Goal: Task Accomplishment & Management: Complete application form

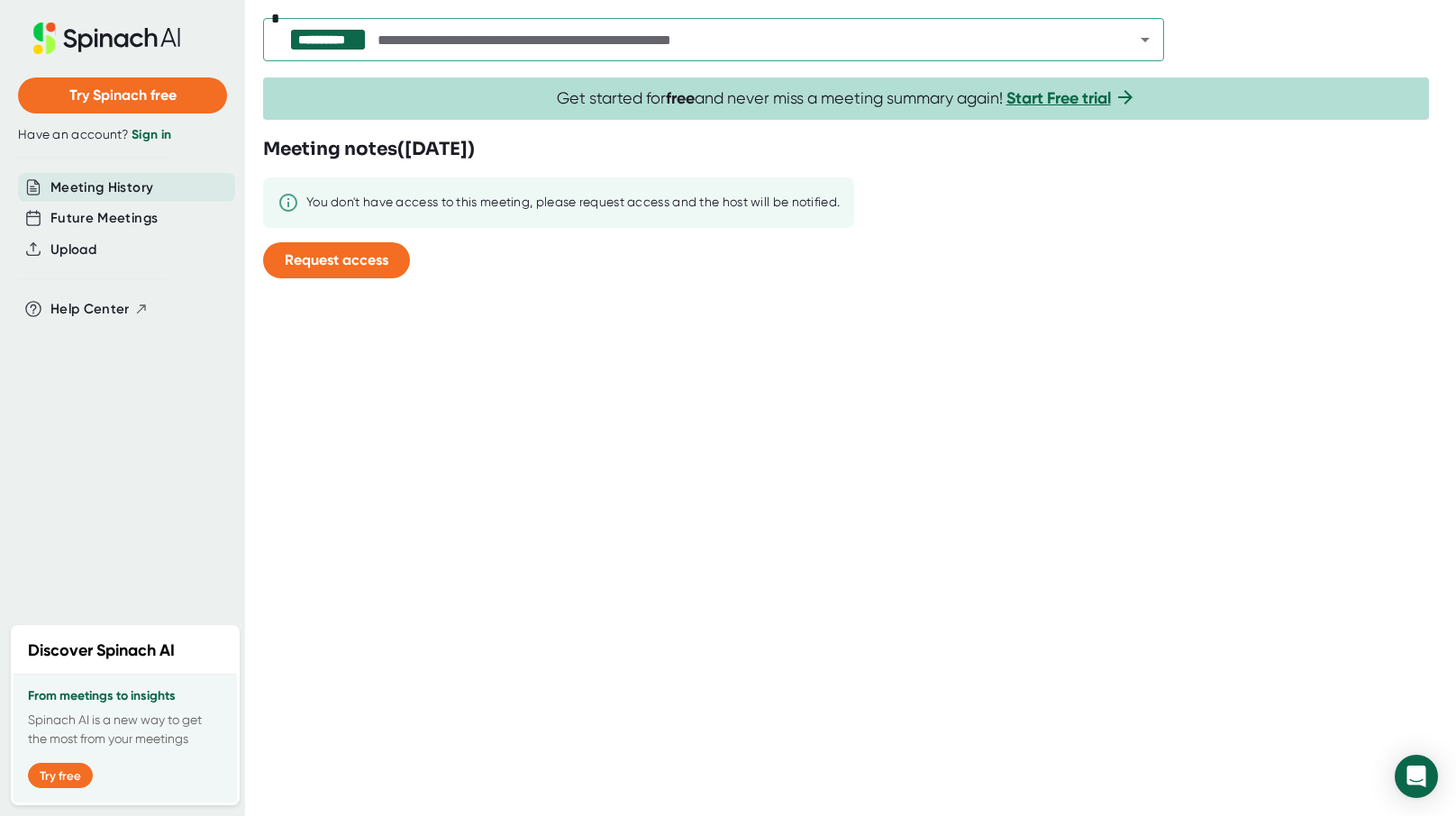
click at [158, 142] on link "Sign in" at bounding box center [151, 135] width 40 height 16
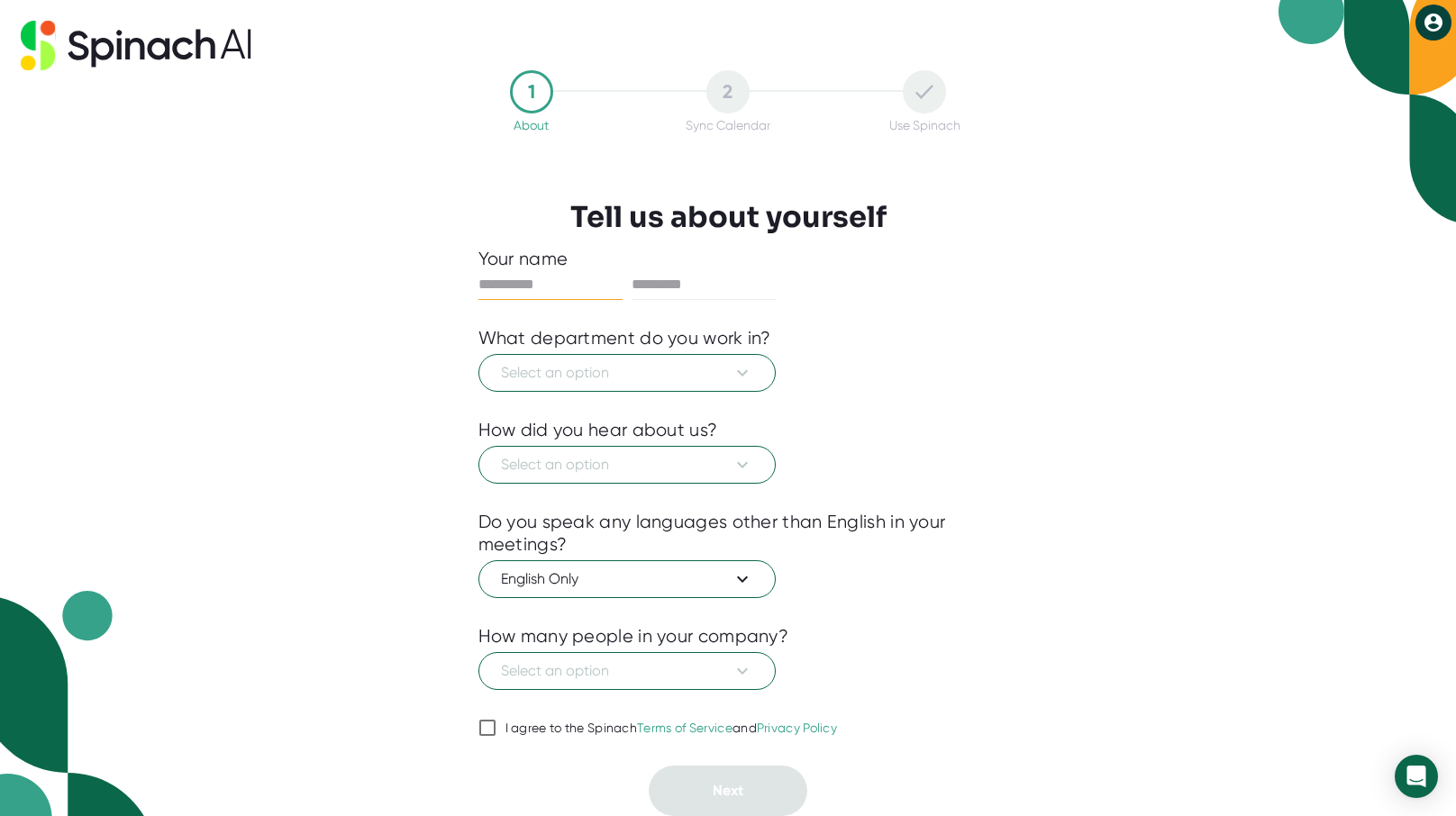
click at [557, 283] on input "text" at bounding box center [550, 285] width 145 height 29
click at [517, 292] on input "text" at bounding box center [550, 285] width 145 height 29
type input "*****"
type input "********"
click at [579, 362] on span "Select an option" at bounding box center [627, 373] width 252 height 21
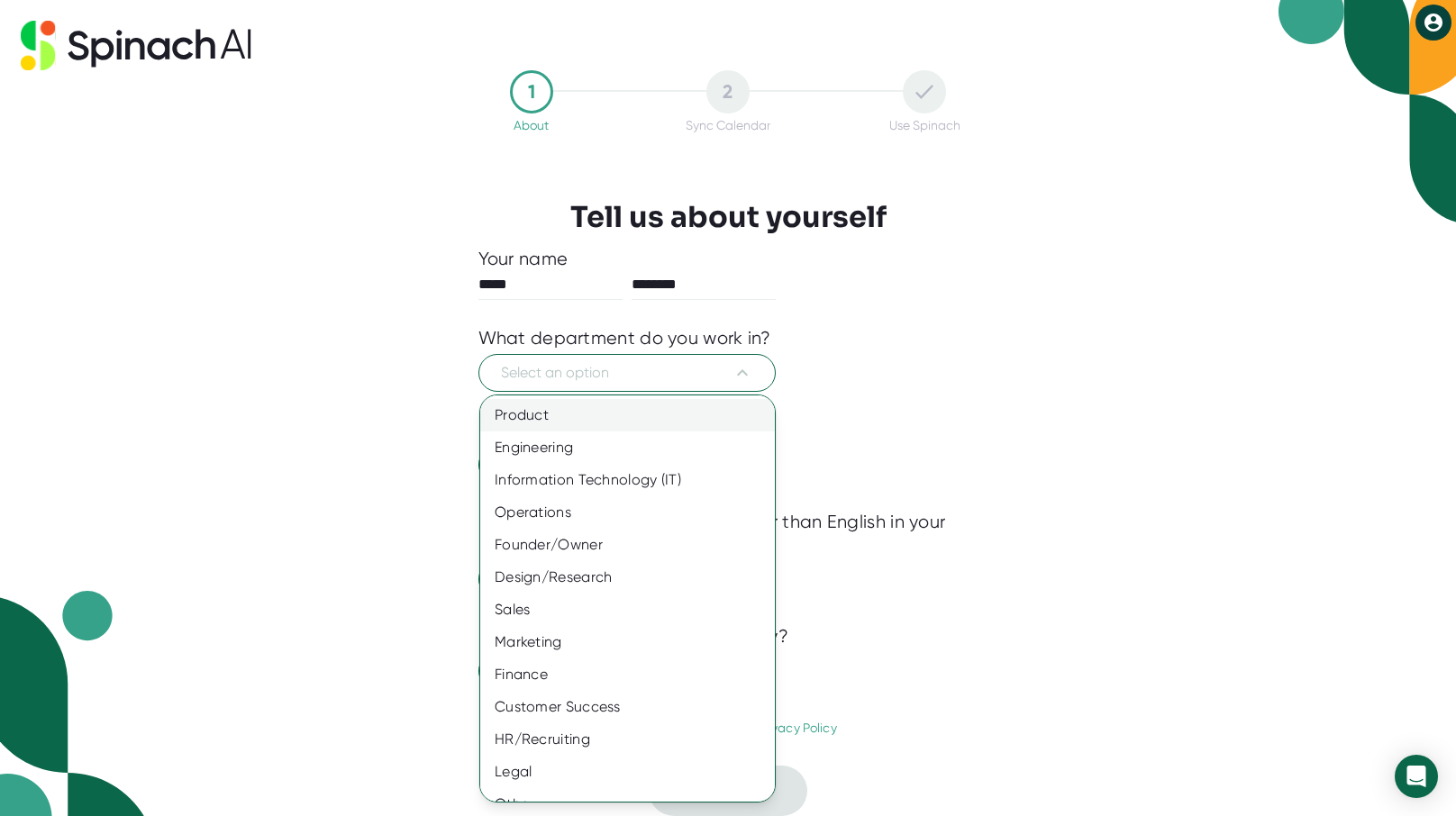
click at [656, 411] on div "Product" at bounding box center [634, 414] width 308 height 32
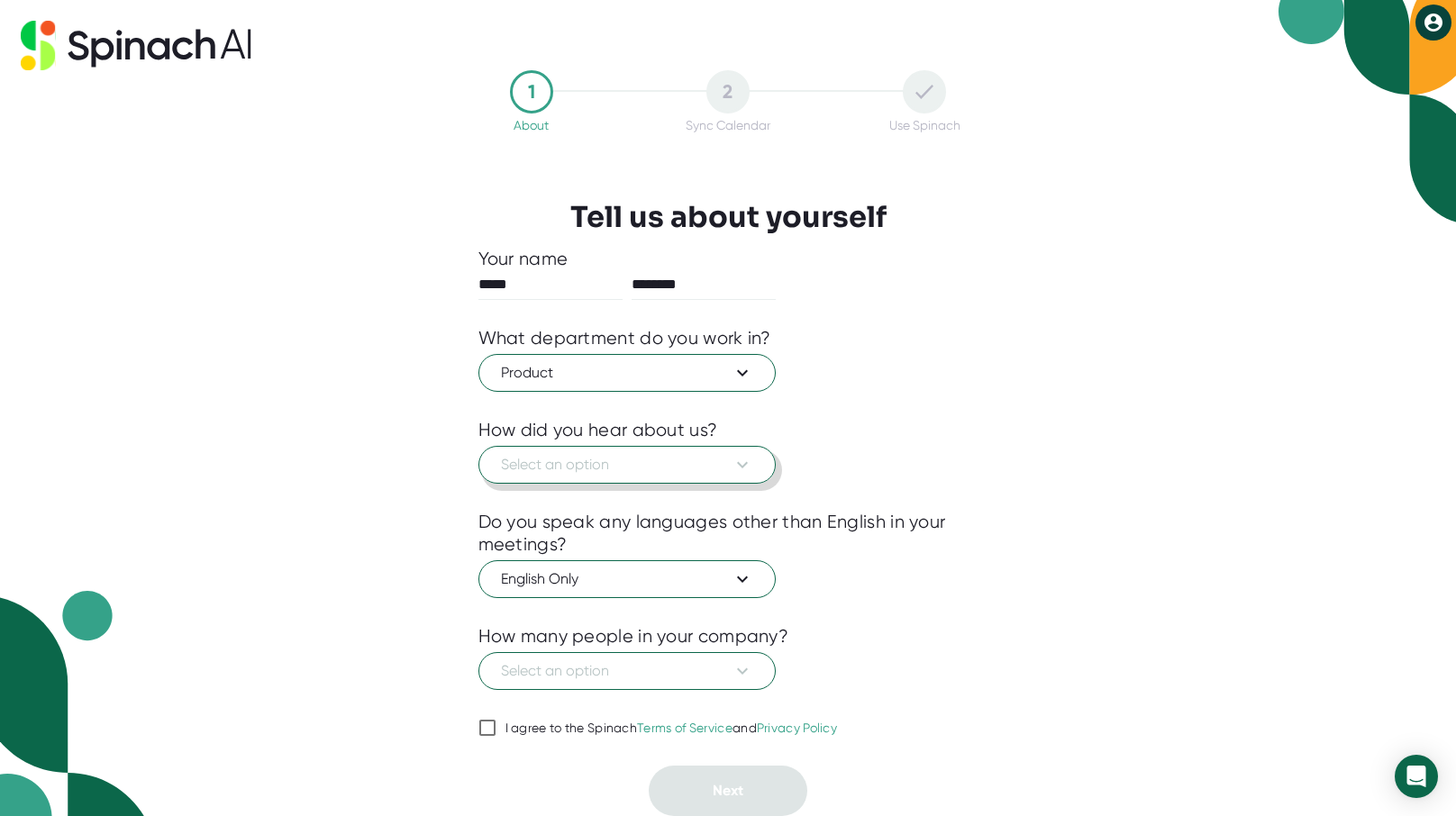
click at [647, 465] on span "Select an option" at bounding box center [627, 465] width 252 height 21
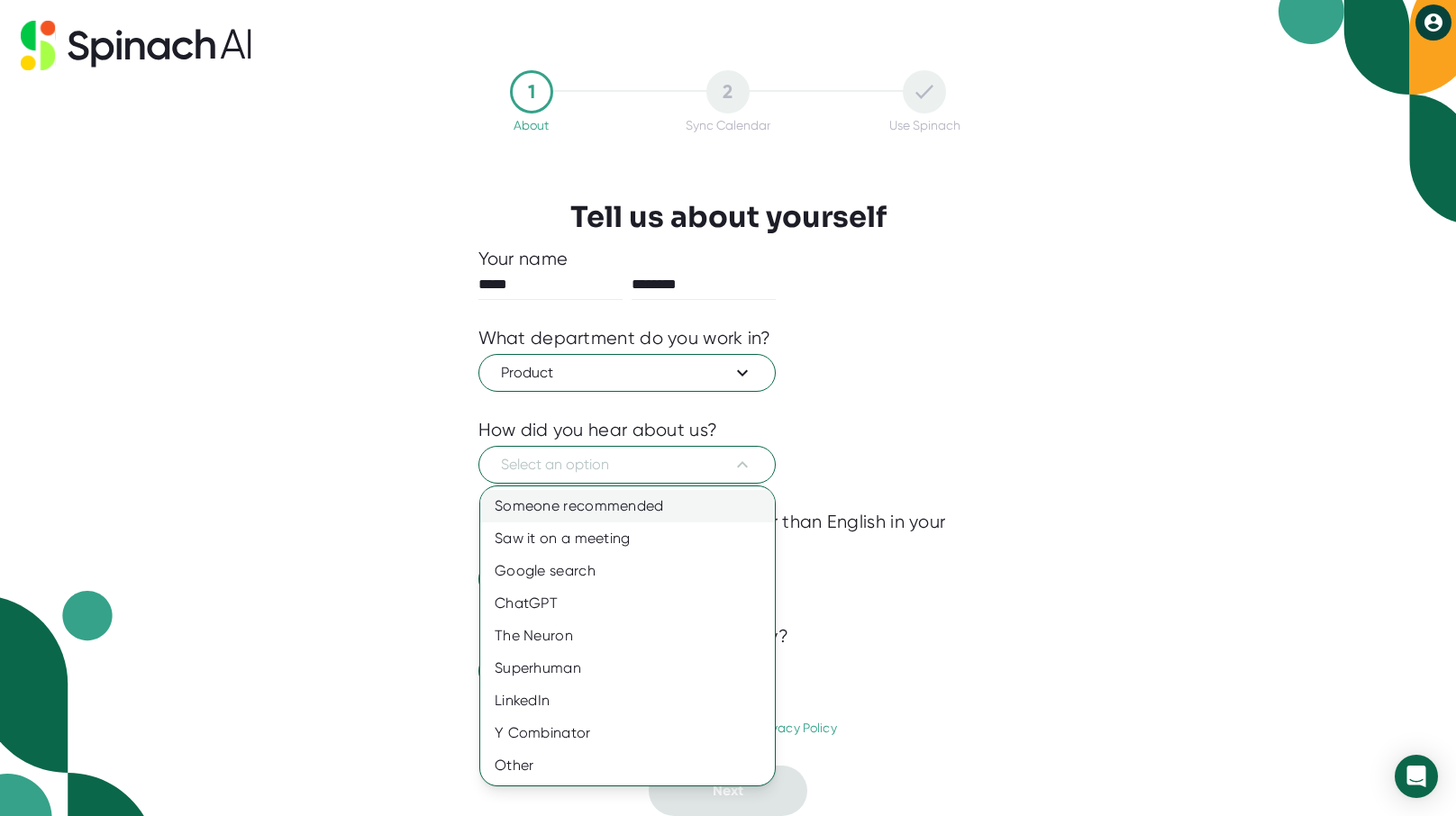
click at [652, 512] on div "Someone recommended" at bounding box center [628, 506] width 295 height 32
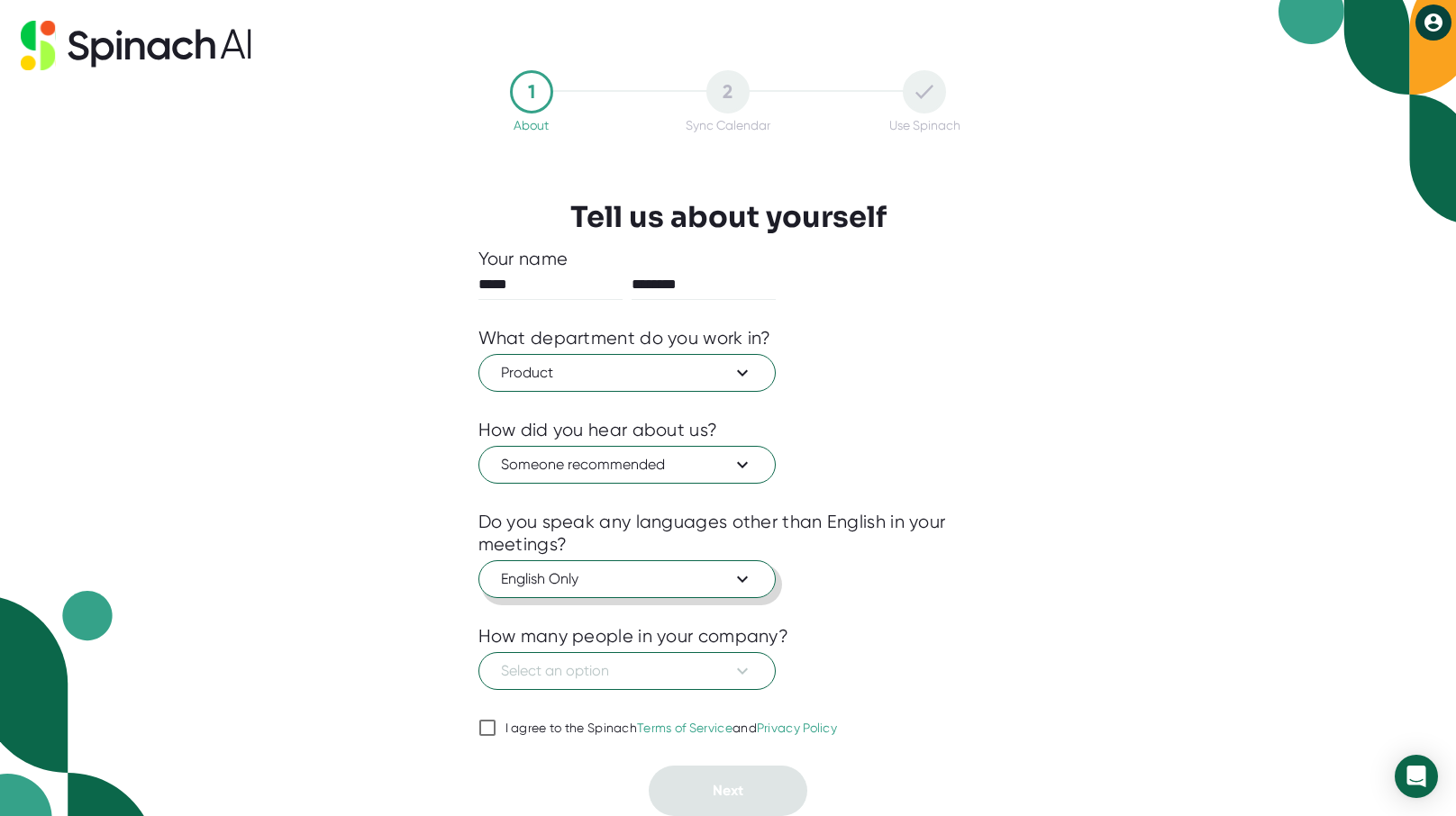
click at [626, 589] on button "English Only" at bounding box center [627, 579] width 298 height 38
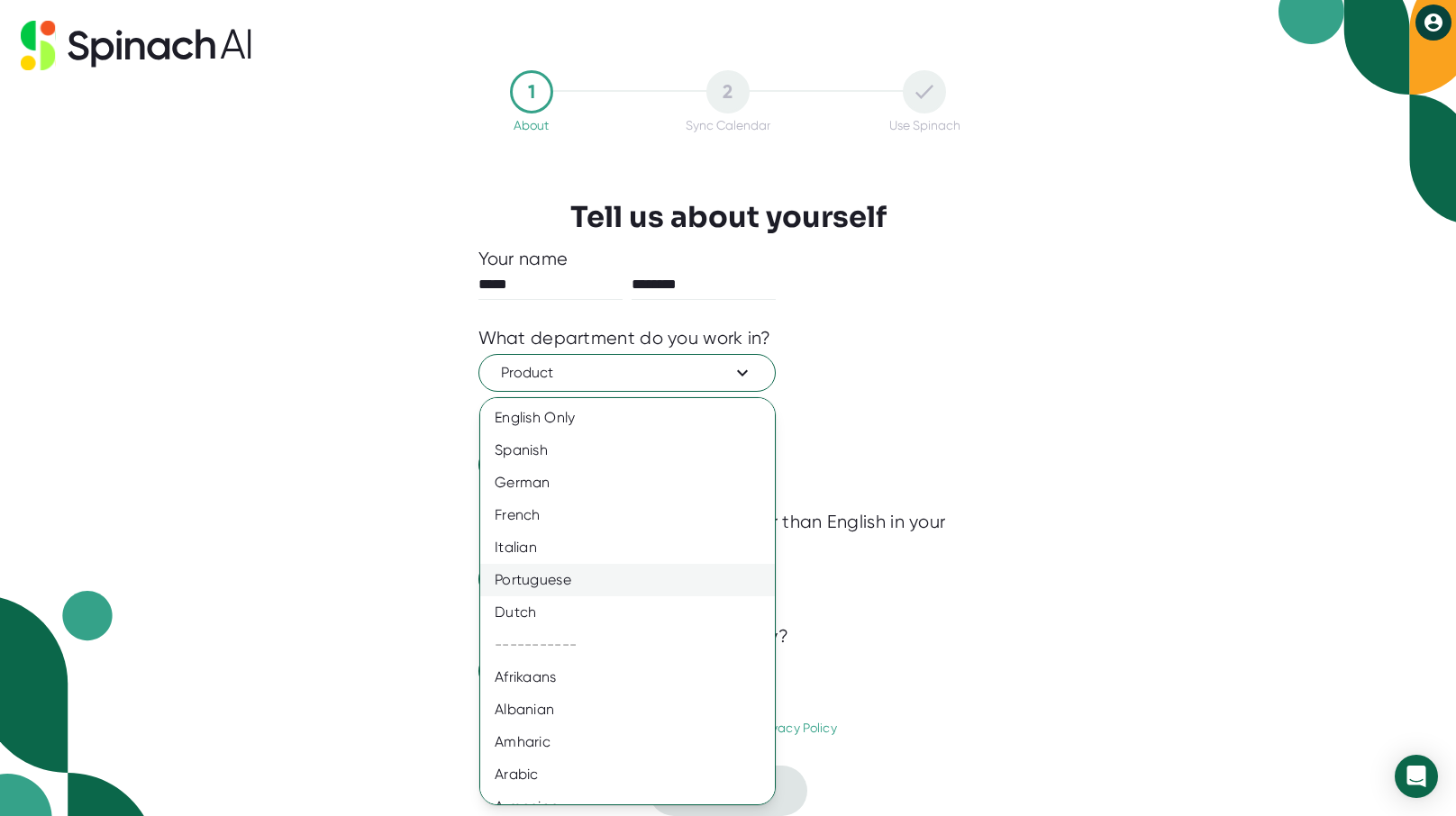
click at [632, 584] on div "Portuguese" at bounding box center [634, 579] width 308 height 32
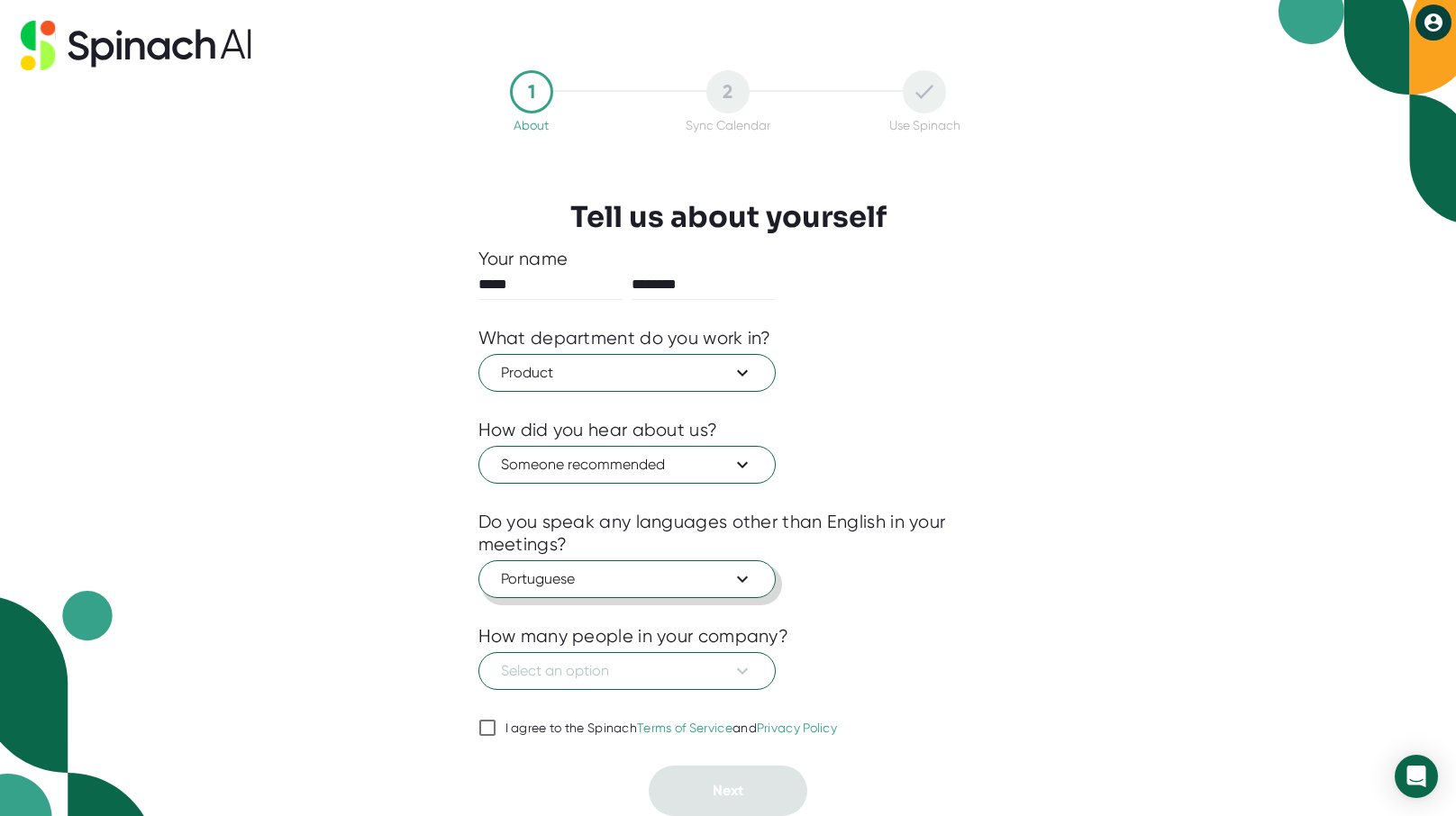
click at [708, 591] on button "Portuguese" at bounding box center [627, 579] width 298 height 38
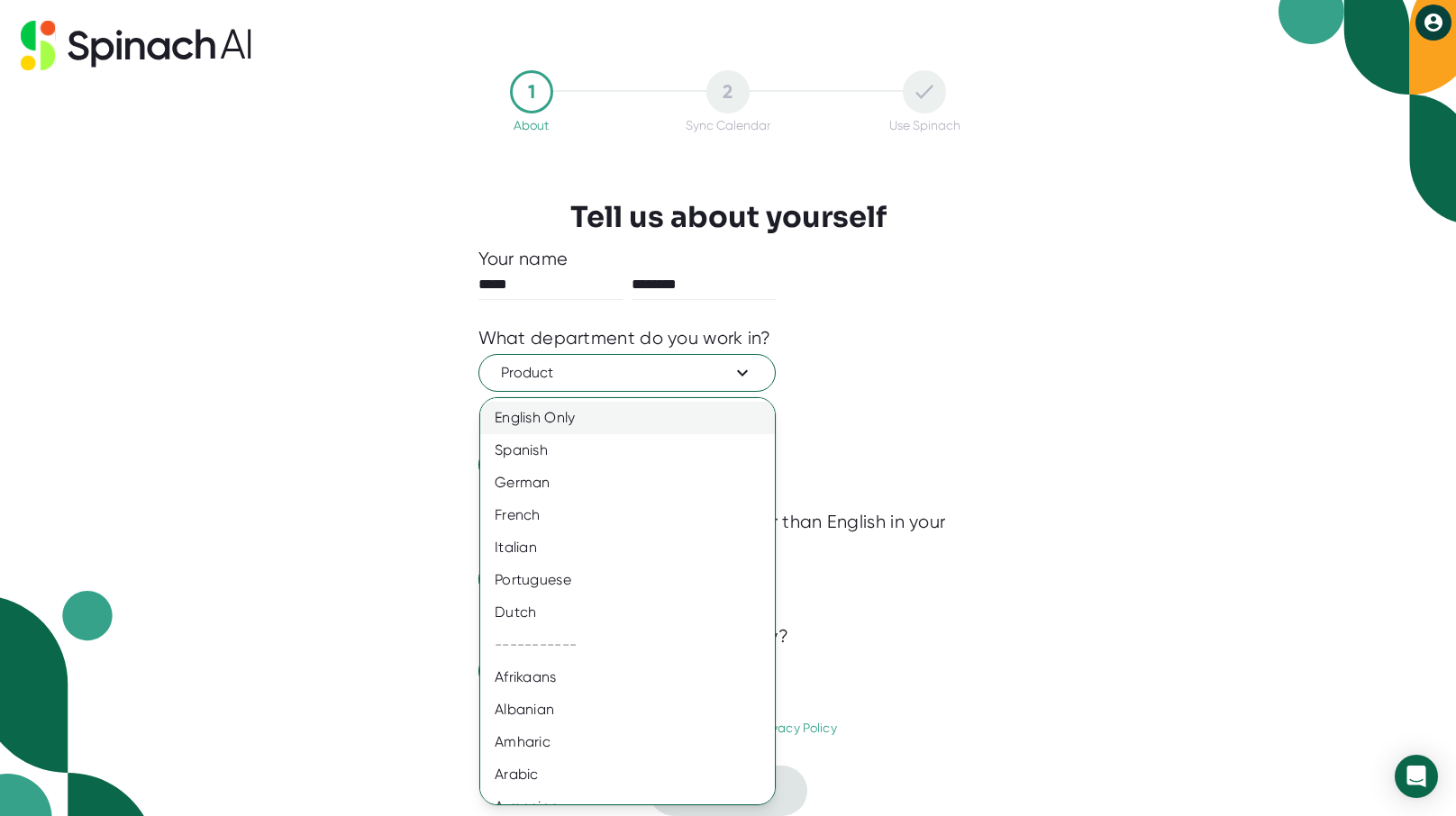
click at [576, 419] on div "English Only" at bounding box center [634, 417] width 308 height 32
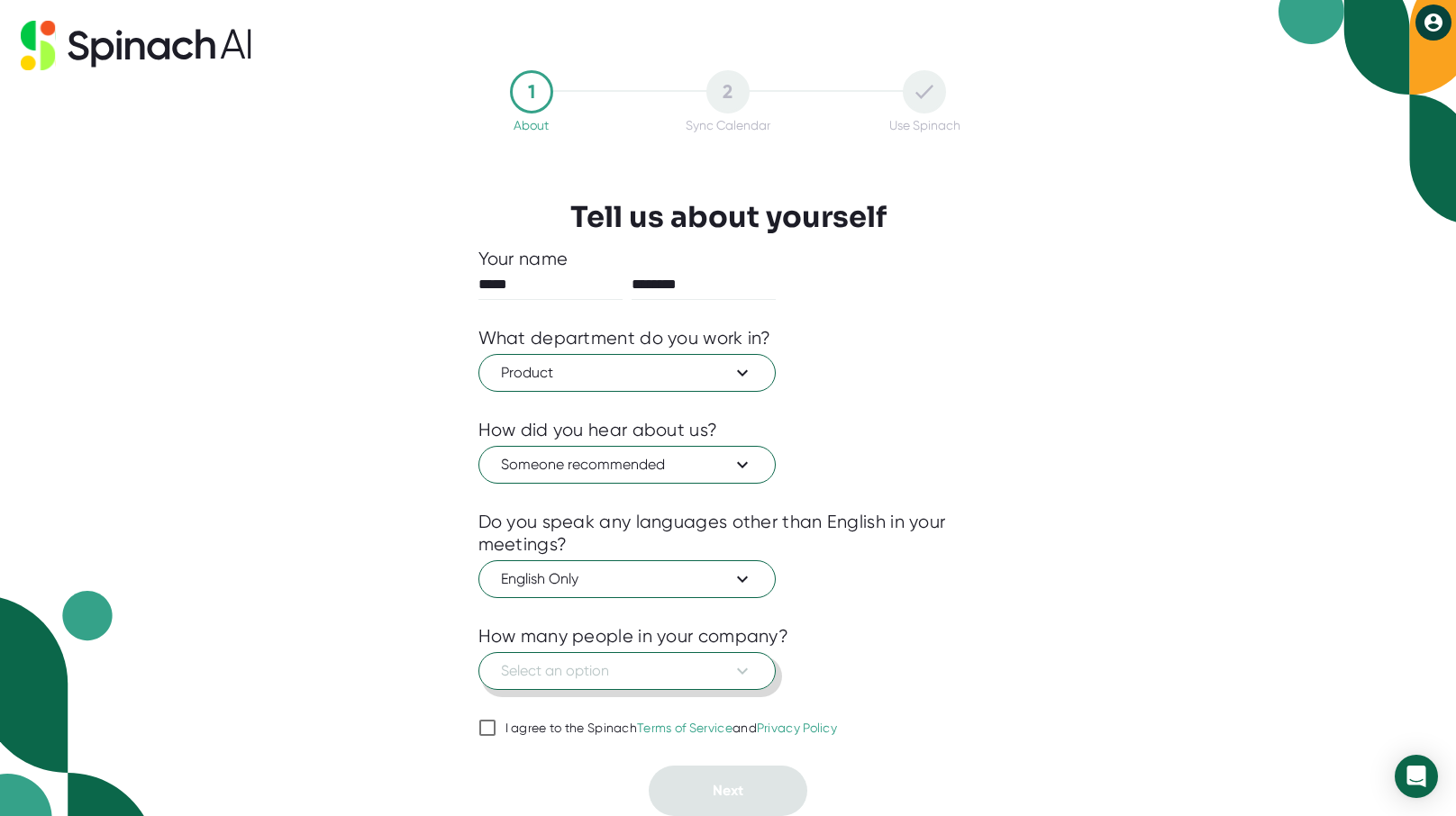
click at [658, 666] on span "Select an option" at bounding box center [627, 671] width 252 height 21
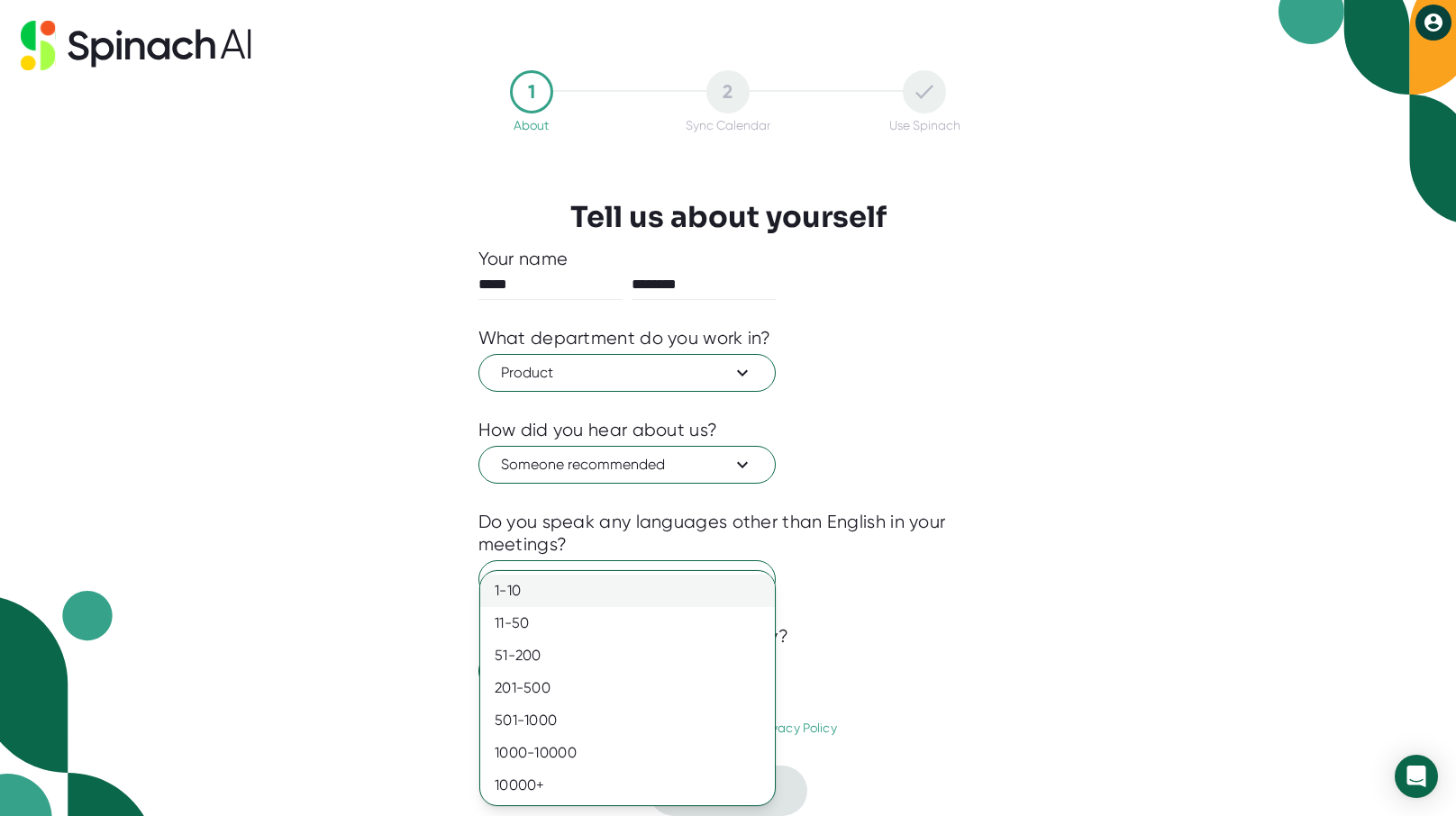
click at [593, 585] on div "1-10" at bounding box center [628, 591] width 295 height 32
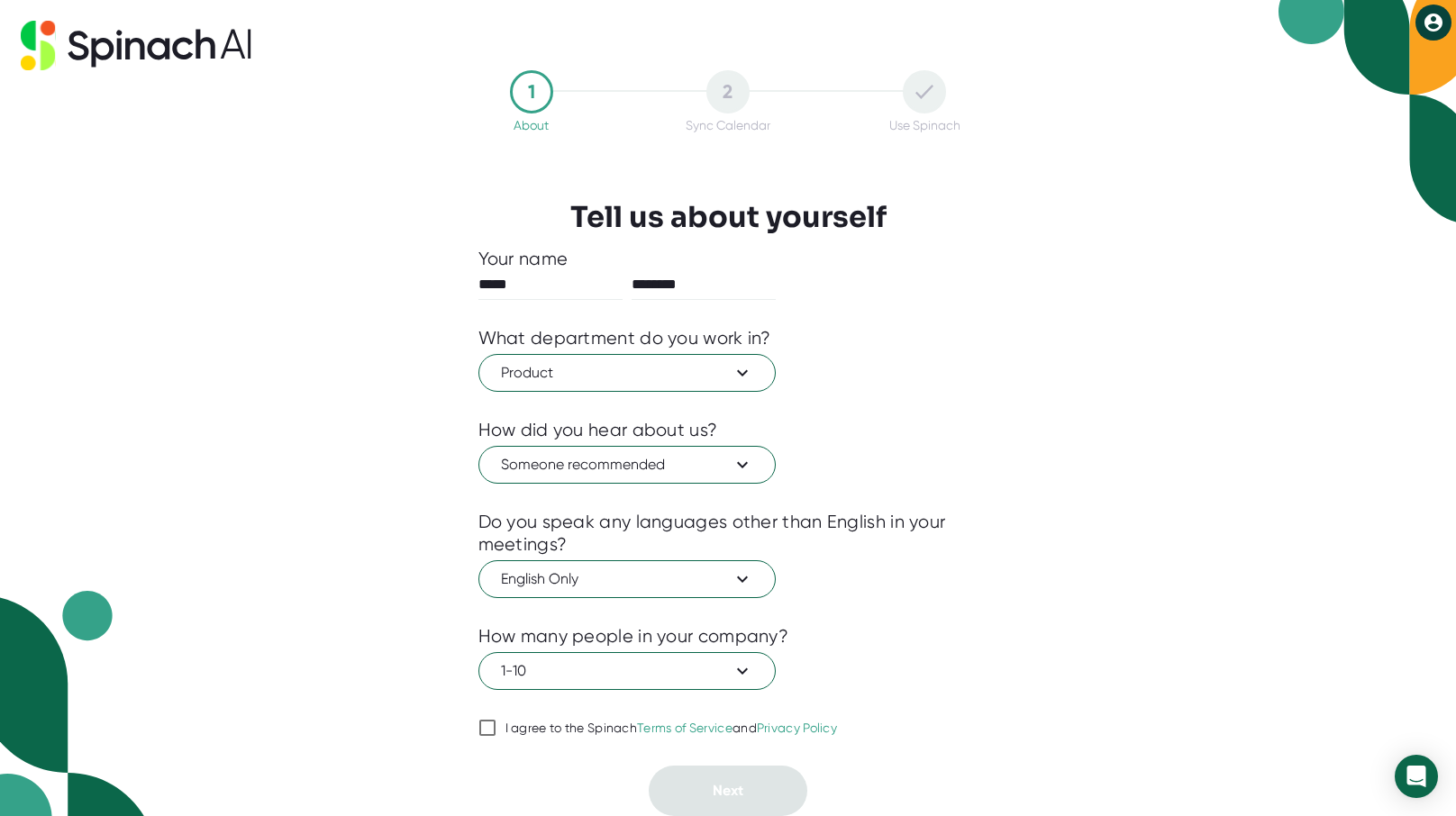
click at [492, 723] on input "I agree to the Spinach Terms of Service and Privacy Policy" at bounding box center [487, 728] width 18 height 21
checkbox input "true"
click at [708, 772] on button "Next" at bounding box center [728, 791] width 158 height 50
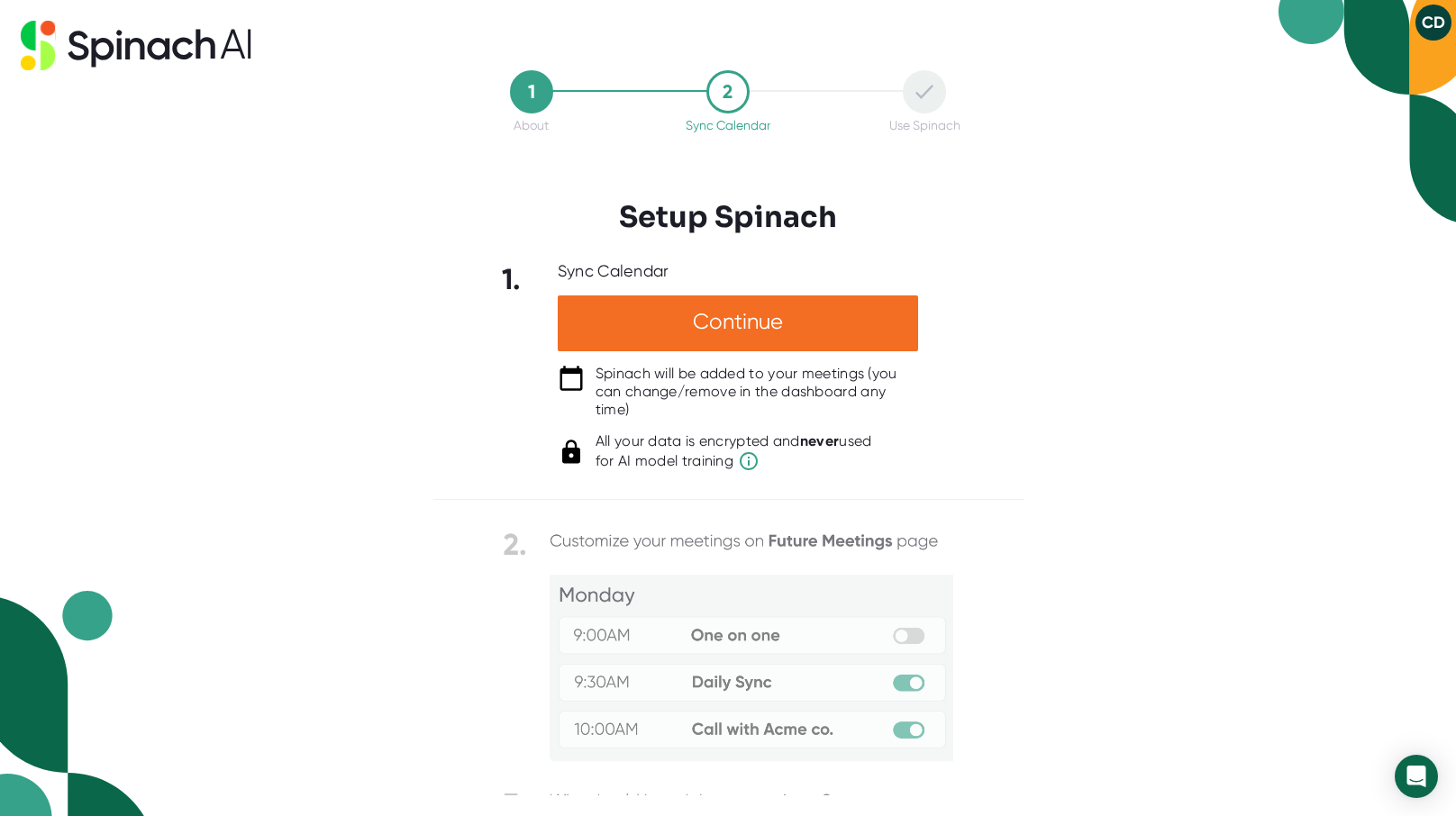
scroll to position [96, 0]
